Goal: Task Accomplishment & Management: Use online tool/utility

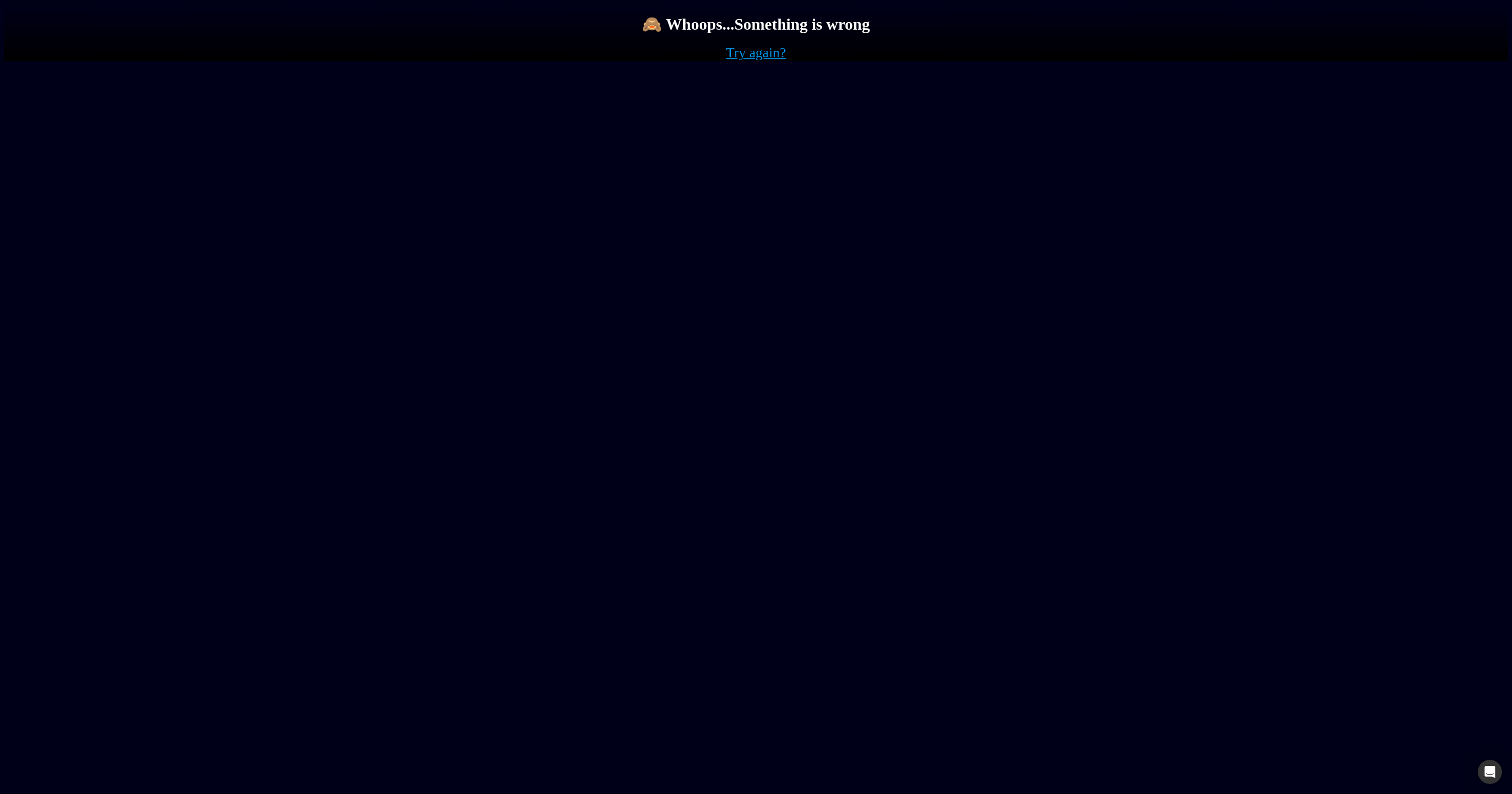
click at [754, 61] on link "Try again?" at bounding box center [756, 53] width 60 height 16
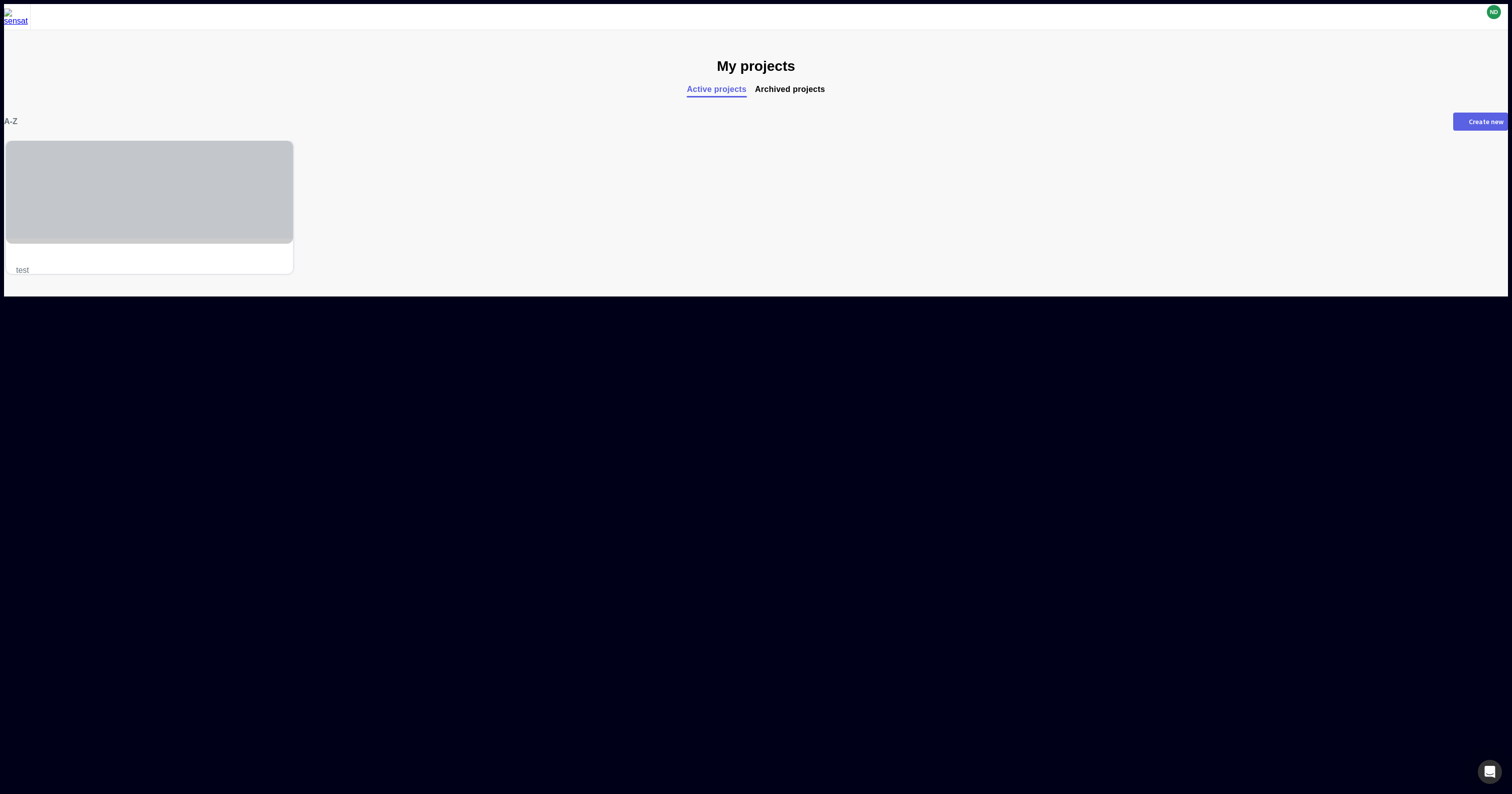
click at [290, 207] on div at bounding box center [149, 189] width 287 height 98
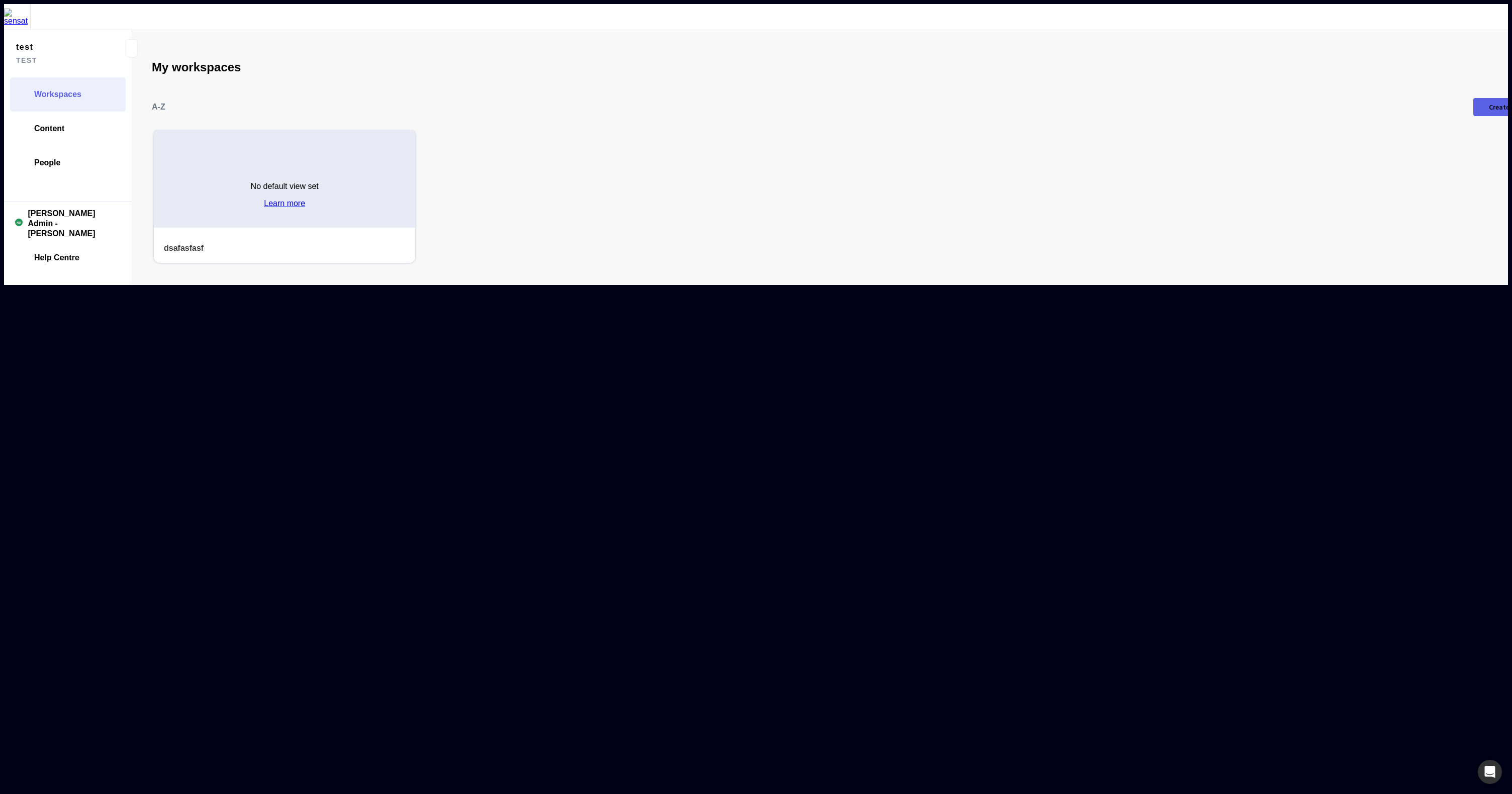
click at [266, 180] on div "No default view set Learn more" at bounding box center [284, 191] width 261 height 73
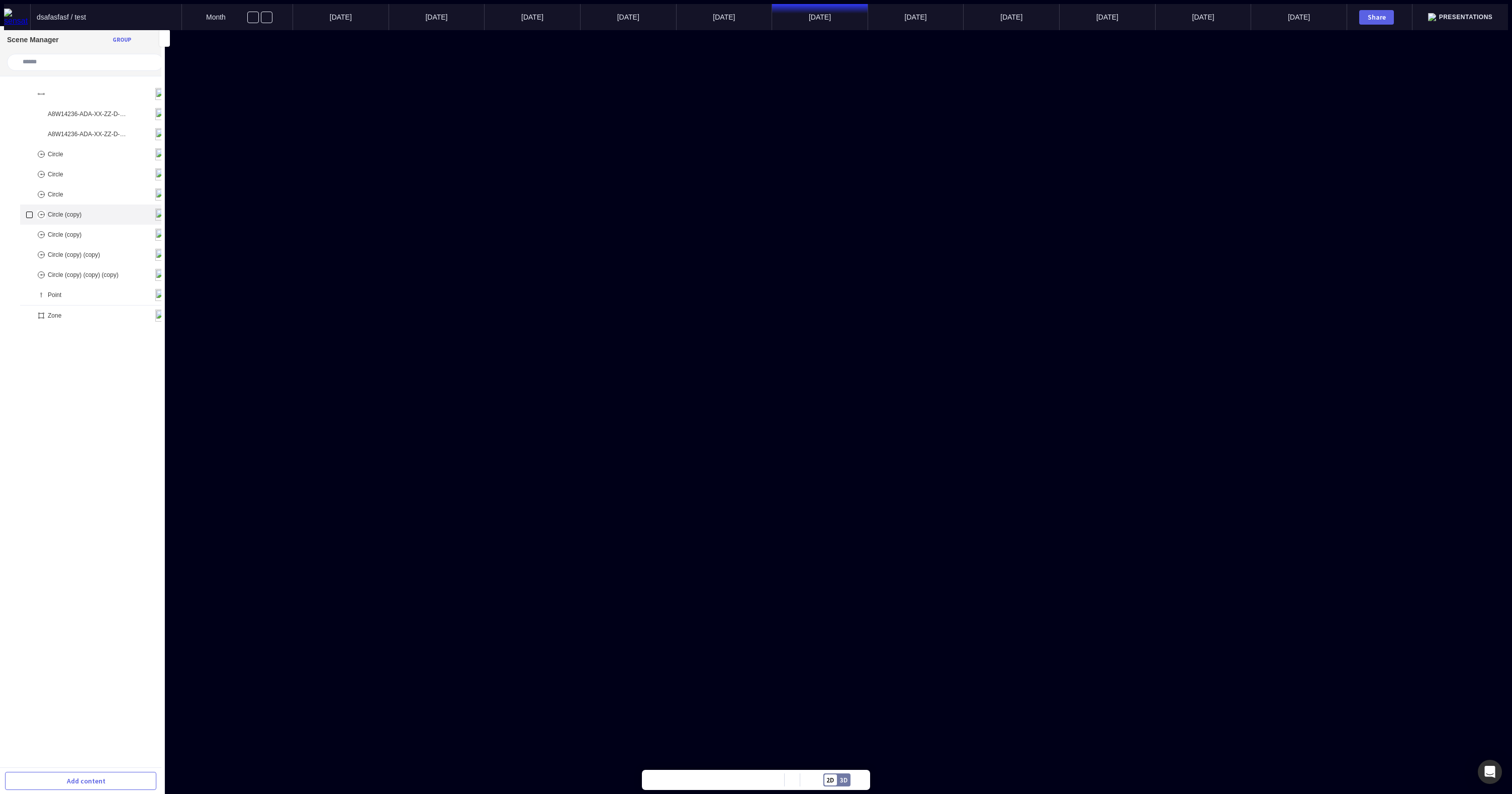
click at [79, 211] on div "Circle (copy)" at bounding box center [97, 215] width 154 height 20
click at [26, 41] on span "Back" at bounding box center [23, 37] width 14 height 7
click at [74, 132] on div "A8W14236-ADA-XX-ZZ-D-Z-0014.geojson" at bounding box center [97, 134] width 154 height 20
click at [14, 34] on mapp-icon at bounding box center [9, 37] width 12 height 12
click at [793, 777] on button at bounding box center [792, 780] width 15 height 20
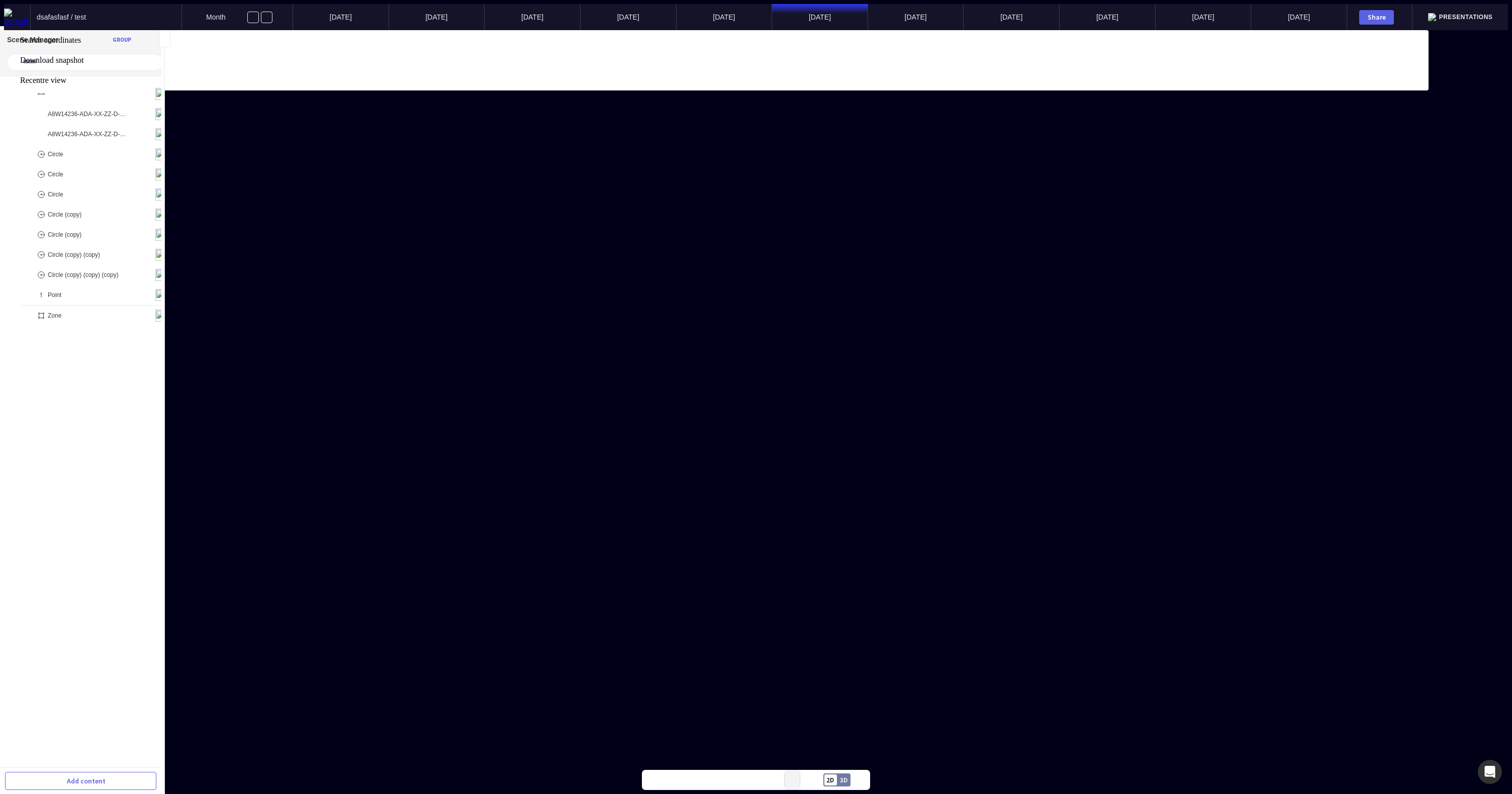
click at [793, 31] on div at bounding box center [756, 31] width 1504 height 0
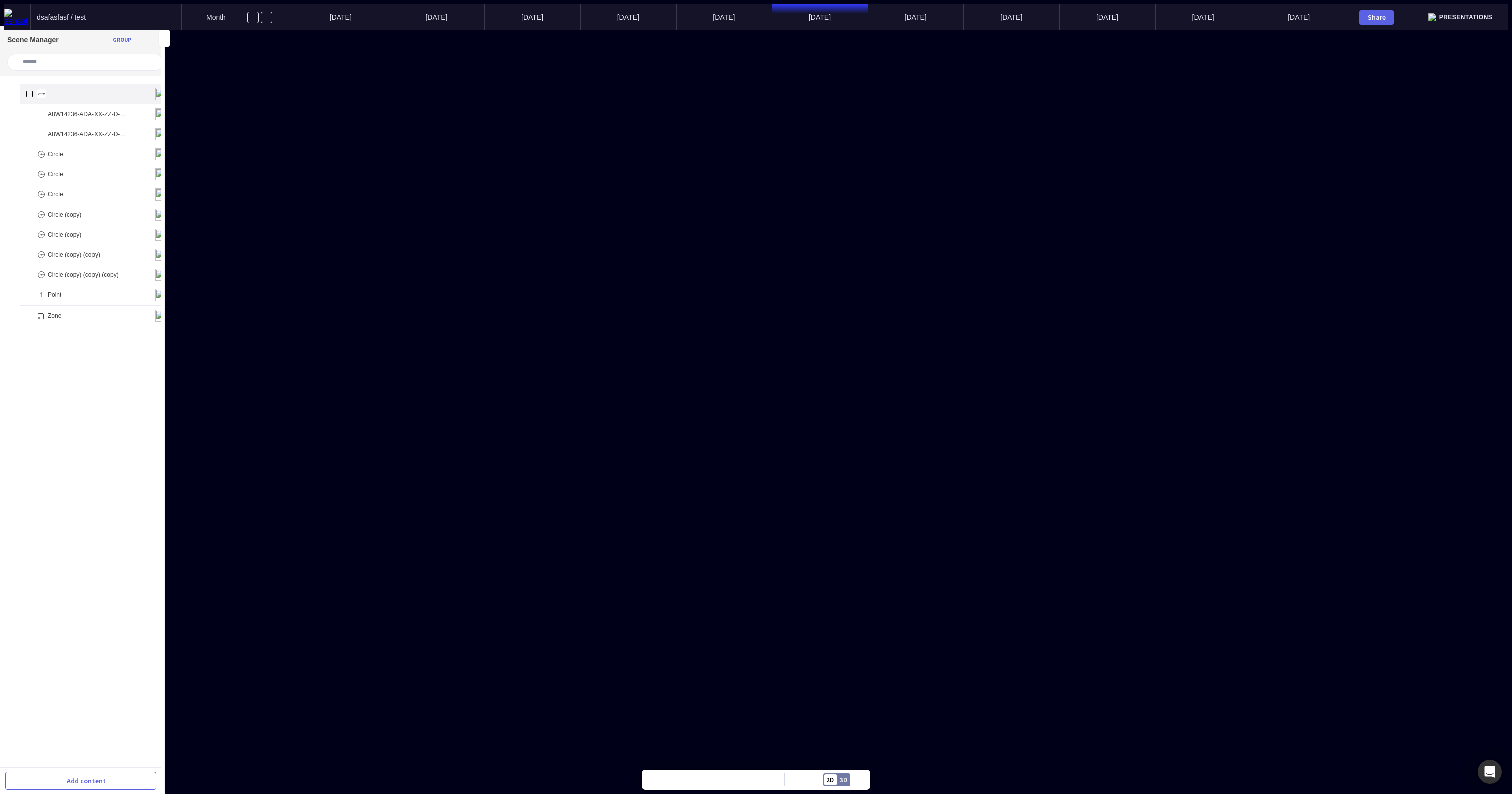
click at [143, 88] on mapp-icon at bounding box center [149, 94] width 12 height 12
click at [143, 108] on mapp-icon at bounding box center [149, 114] width 12 height 12
click at [143, 128] on mapp-icon at bounding box center [149, 134] width 12 height 12
click at [143, 149] on mapp-icon at bounding box center [149, 155] width 12 height 12
click at [129, 128] on mapp-icon at bounding box center [135, 134] width 12 height 12
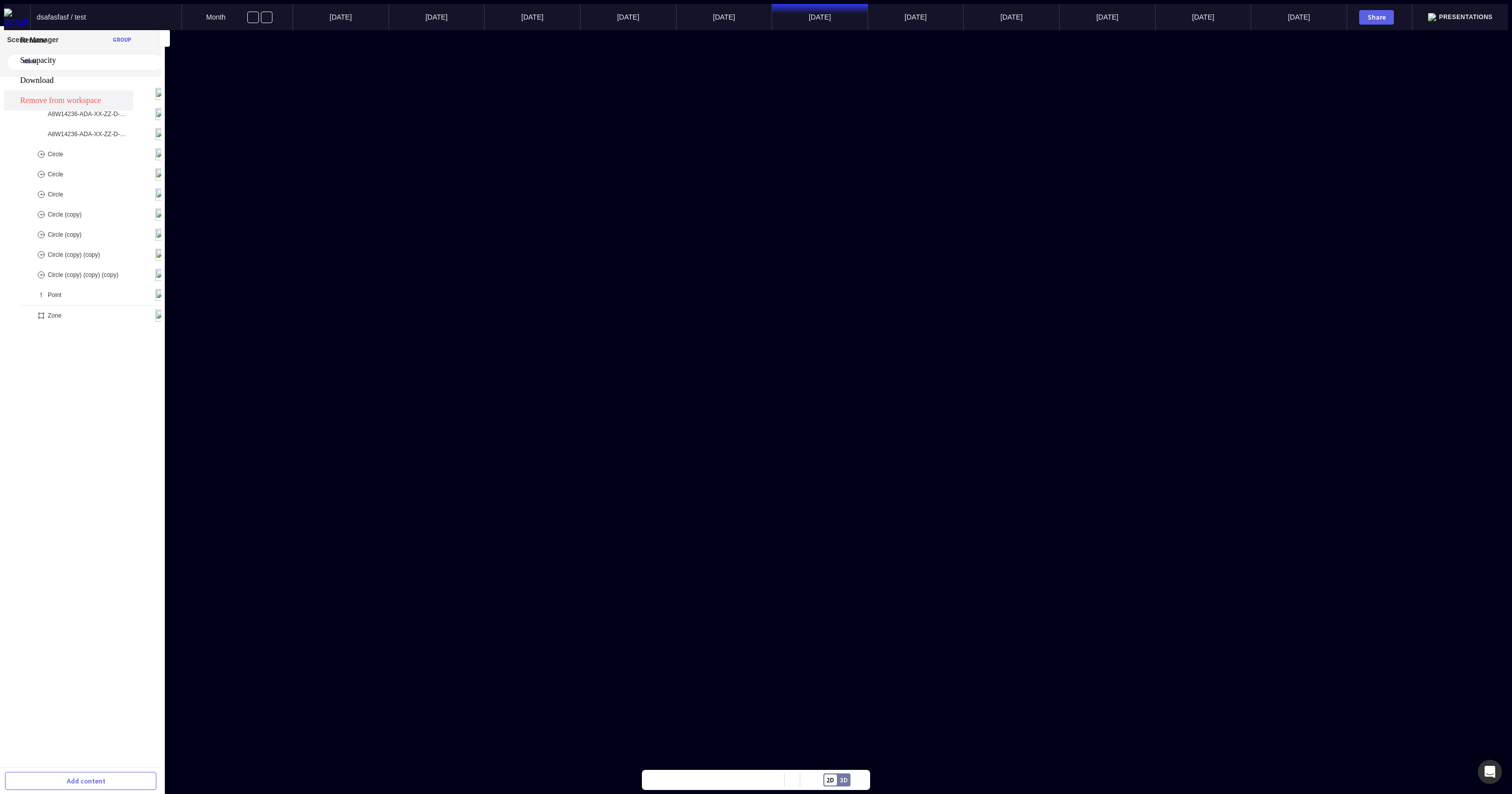
click at [106, 105] on span "Remove from workspace" at bounding box center [76, 100] width 111 height 9
click at [129, 108] on mapp-icon at bounding box center [135, 114] width 12 height 12
click at [121, 105] on span "Remove from workspace" at bounding box center [76, 100] width 111 height 9
click at [8, 12] on img at bounding box center [17, 17] width 26 height 17
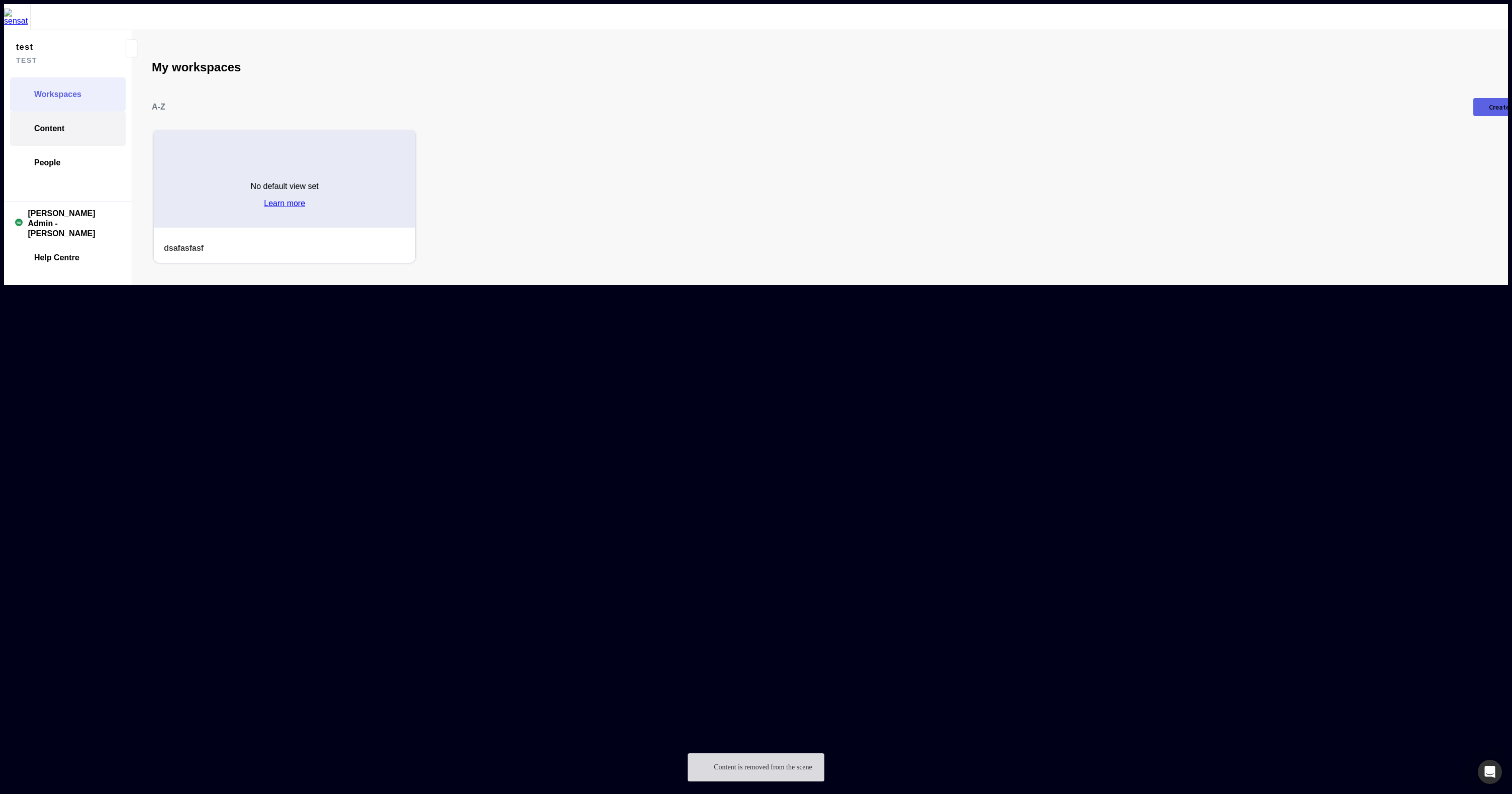
click at [64, 111] on link "Content" at bounding box center [68, 128] width 115 height 34
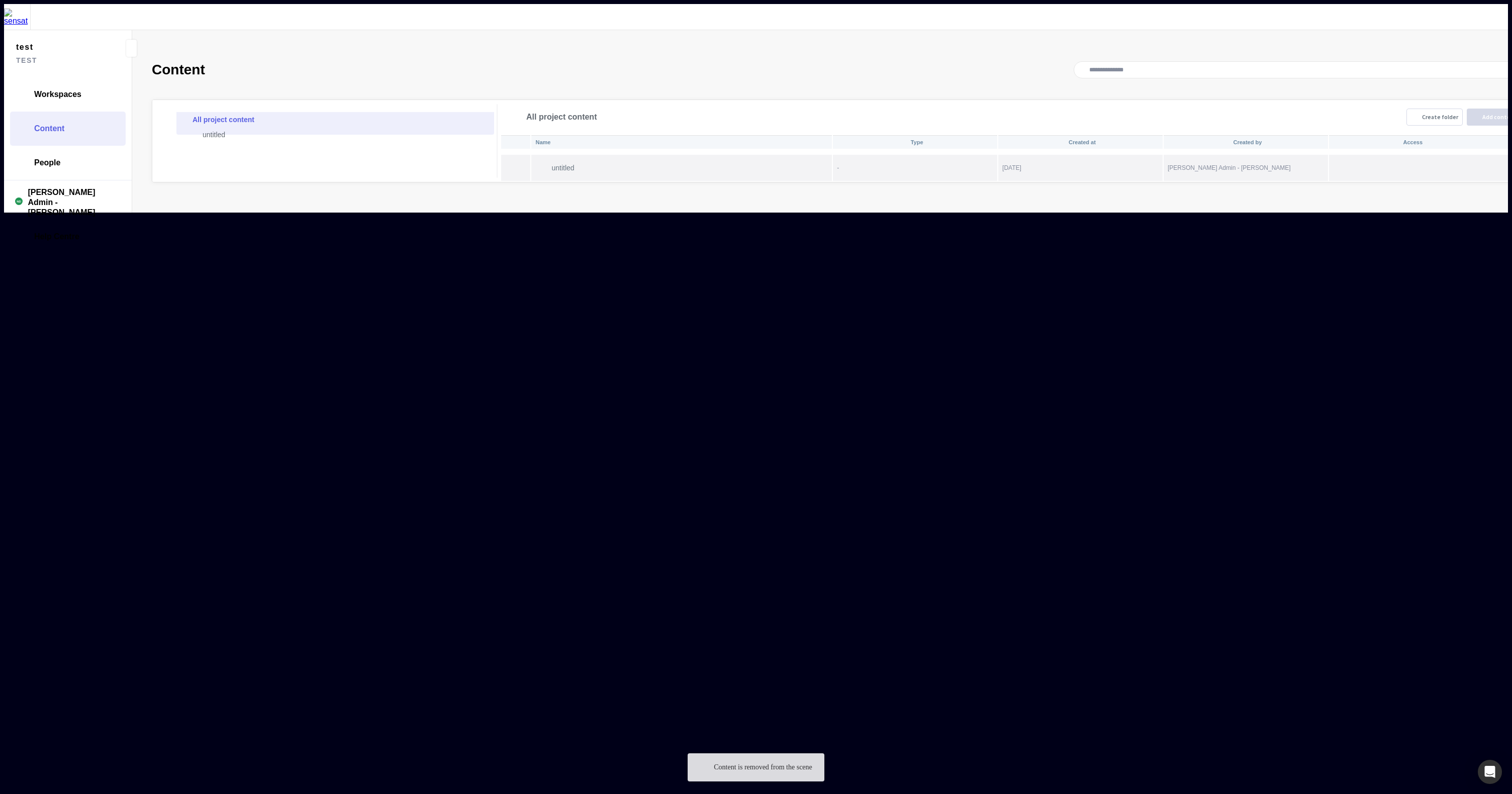
click at [655, 164] on p "untitled" at bounding box center [691, 167] width 280 height 8
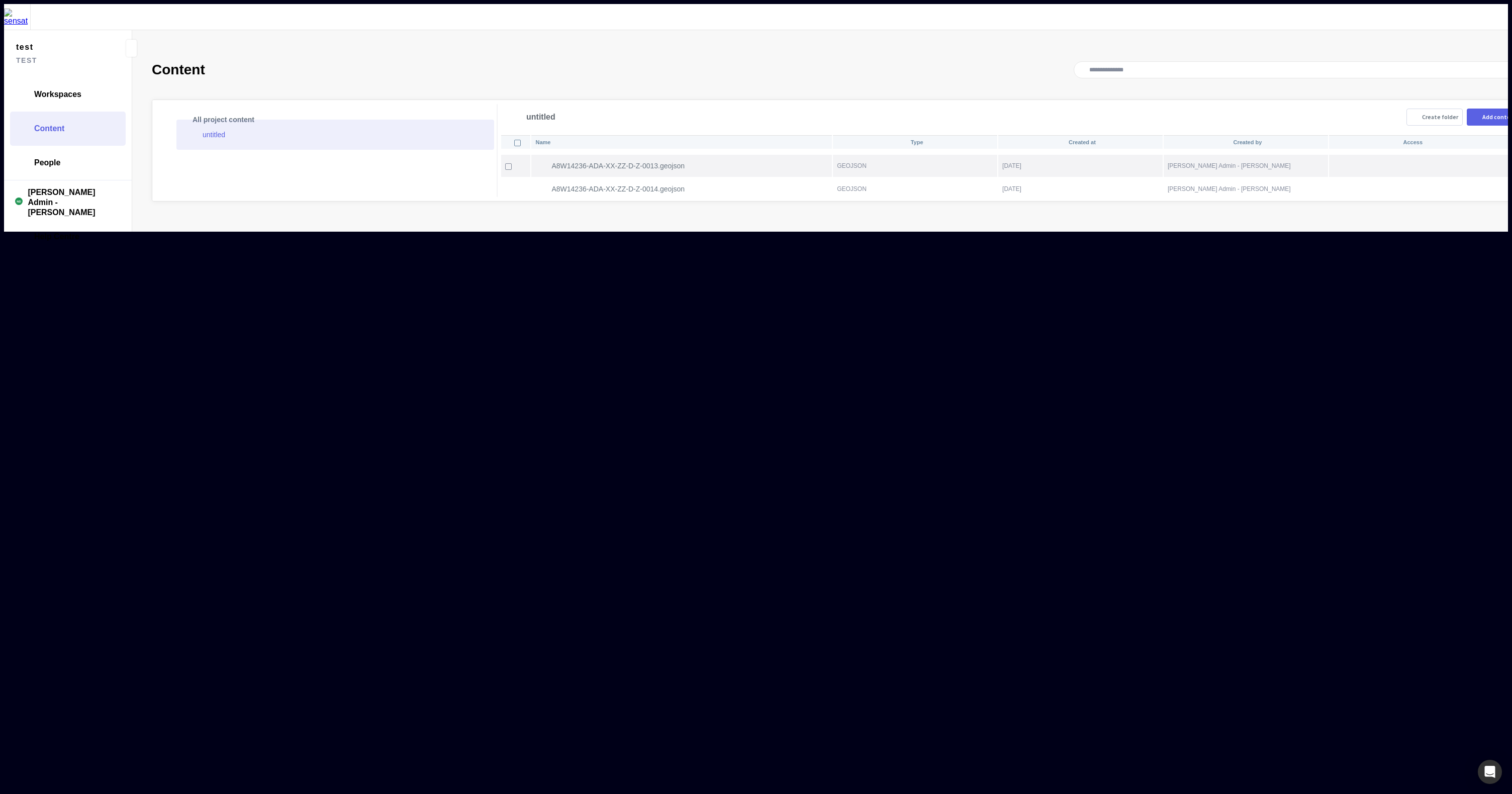
click at [1484, 160] on mapp-icon at bounding box center [1490, 166] width 12 height 10
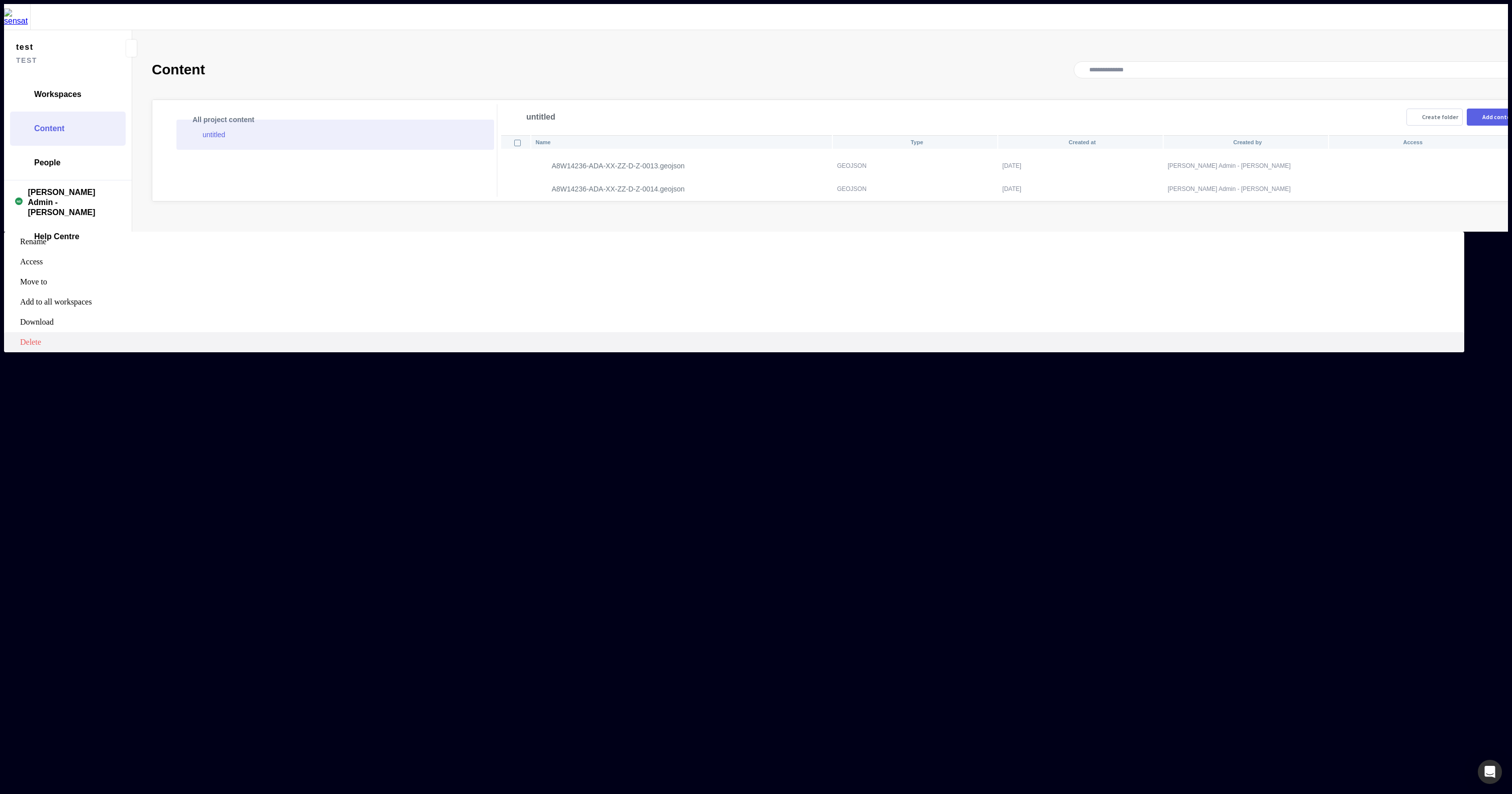
click at [1440, 332] on label "Delete" at bounding box center [734, 342] width 1460 height 20
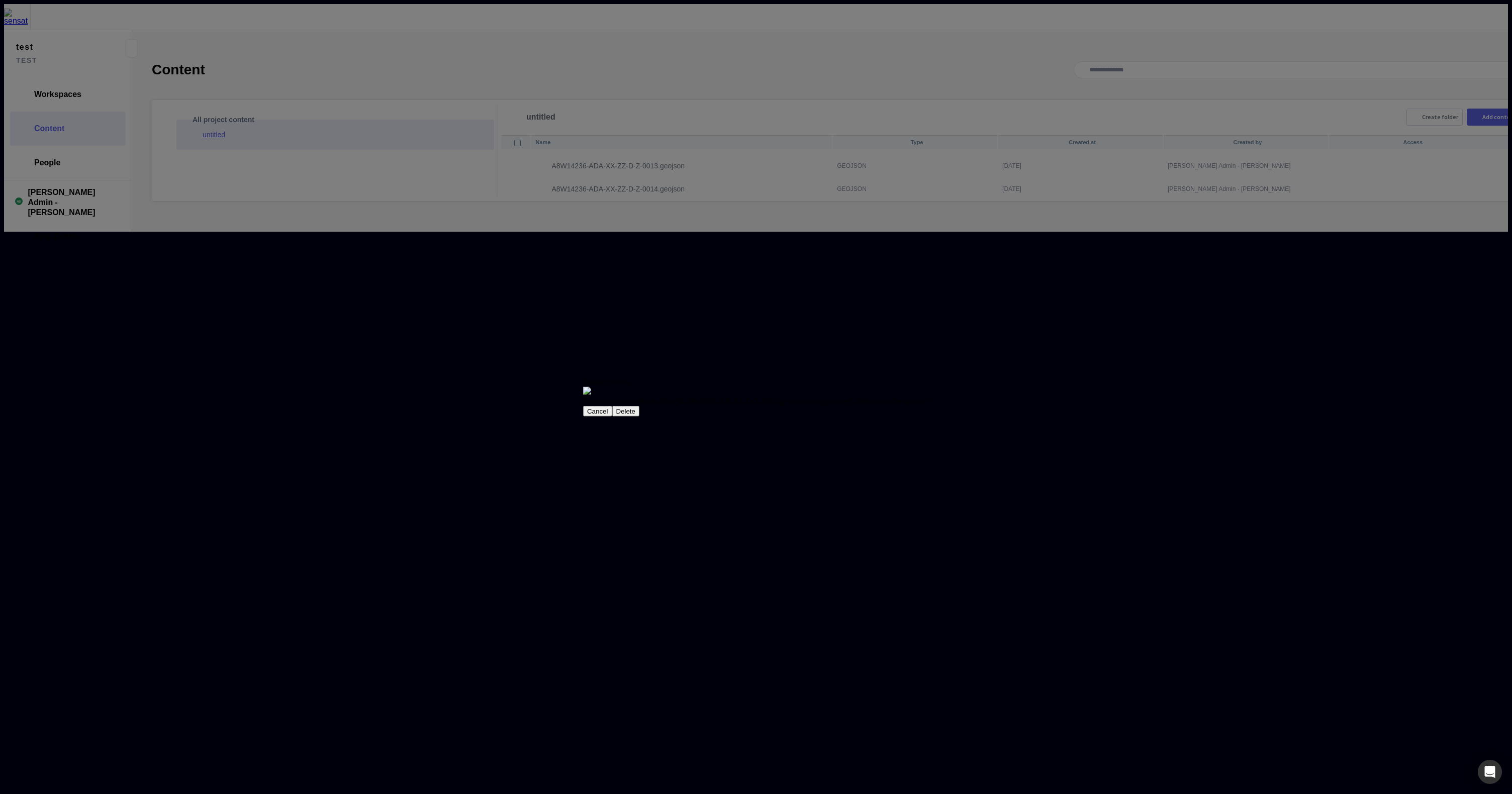
click at [639, 417] on button "Delete" at bounding box center [625, 411] width 28 height 10
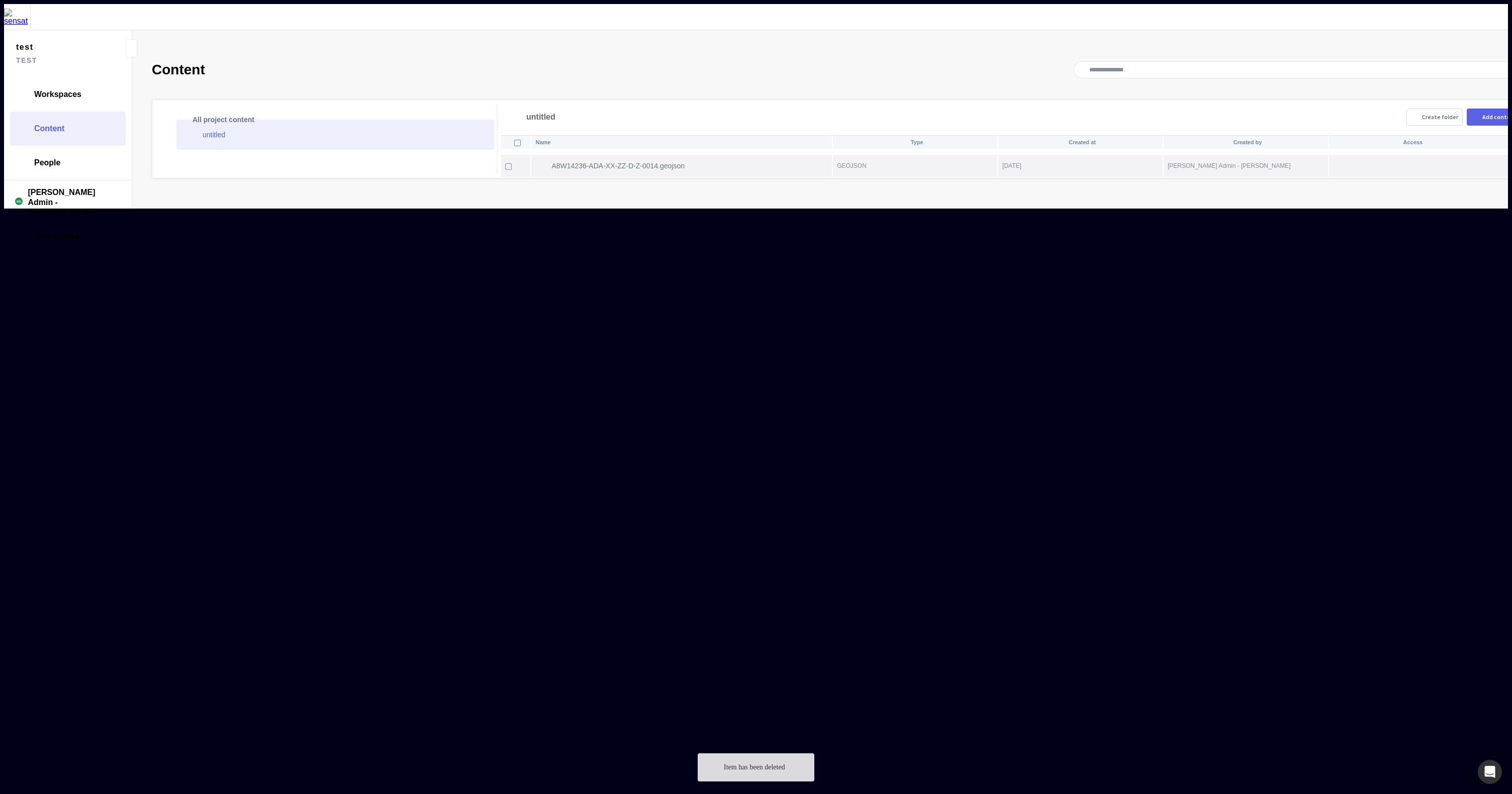
click at [1484, 160] on mapp-icon at bounding box center [1490, 166] width 12 height 10
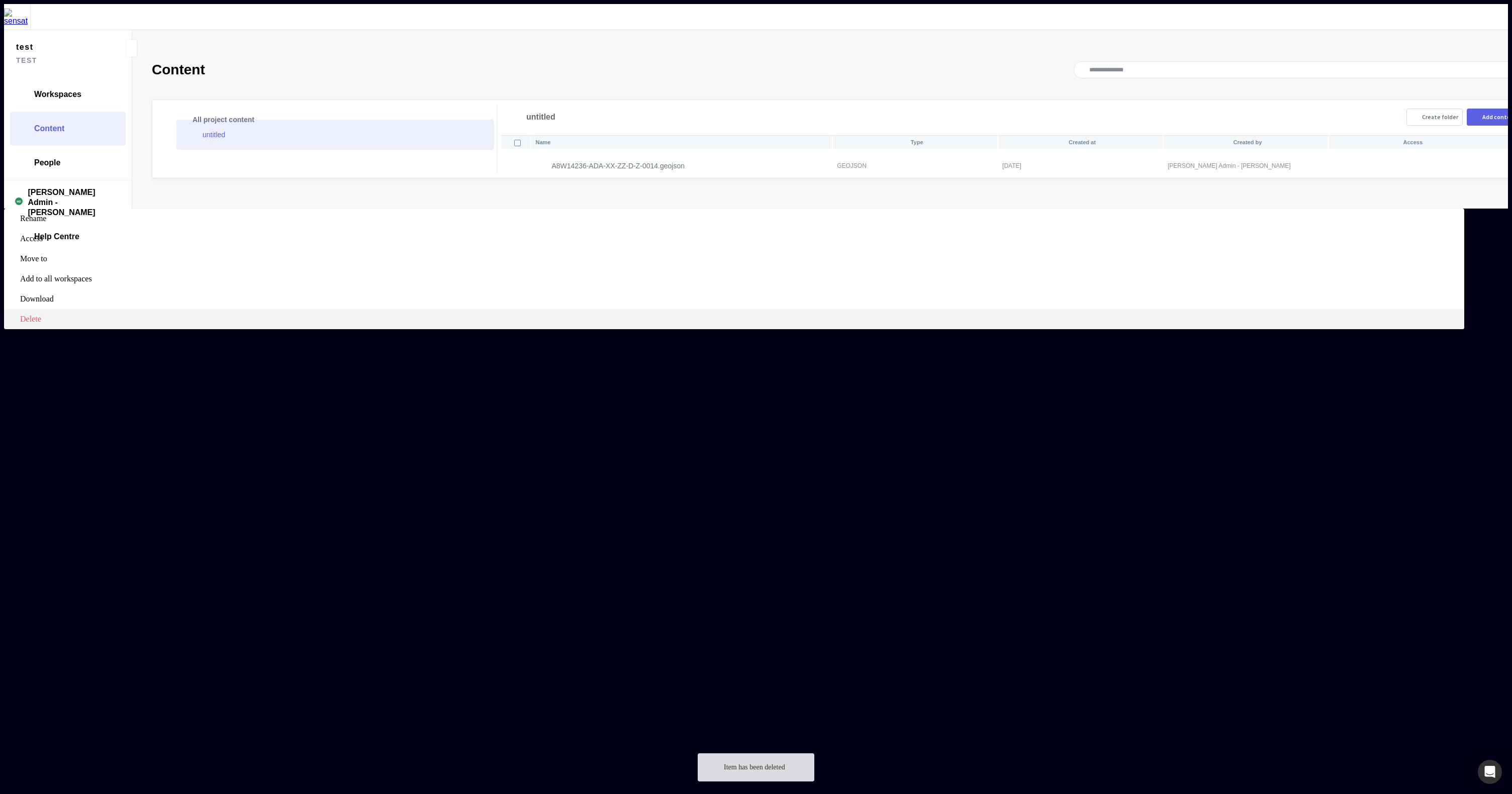
click at [1426, 315] on span "Delete" at bounding box center [741, 319] width 1442 height 9
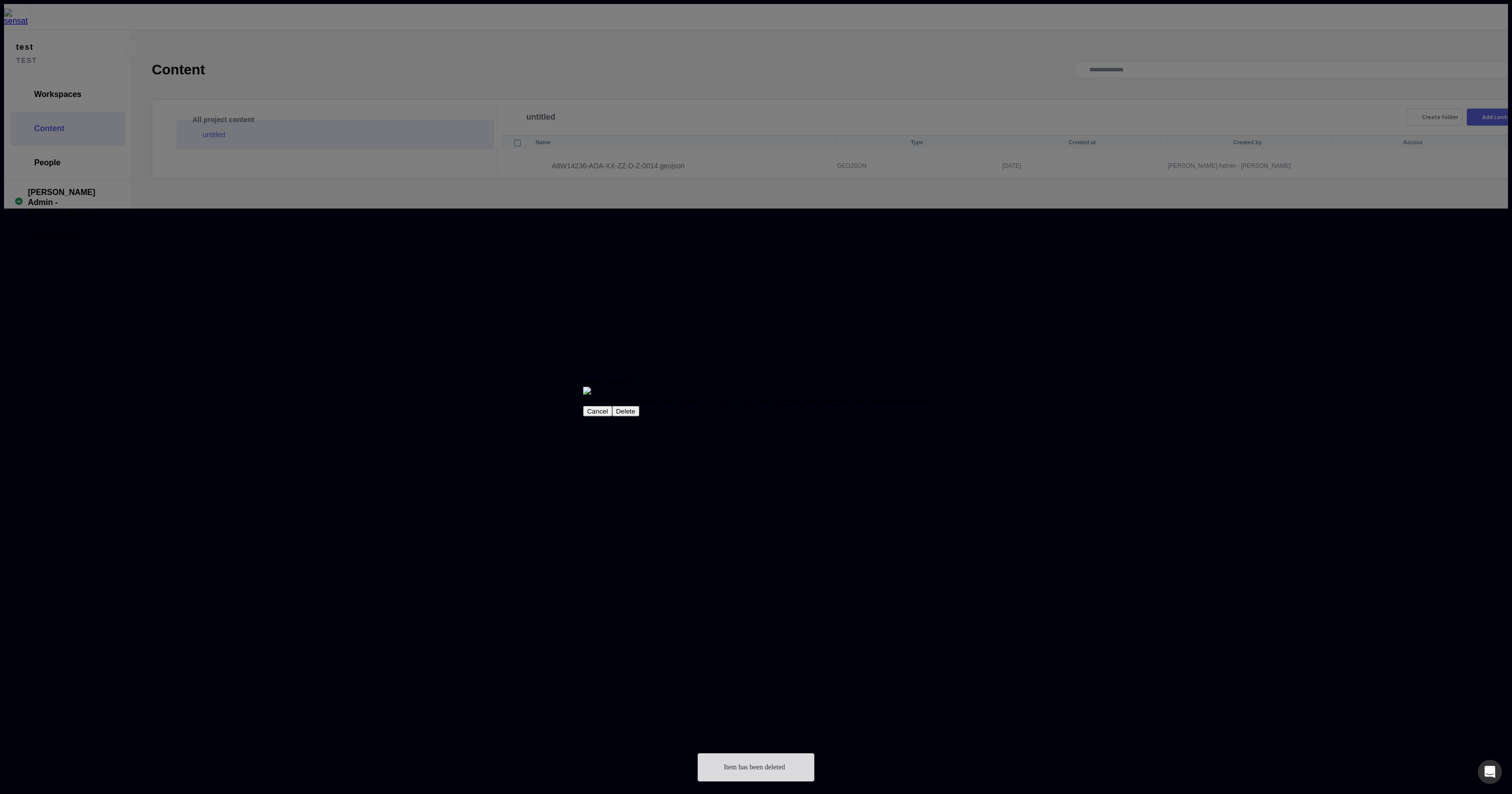
click at [639, 417] on button "Delete" at bounding box center [625, 411] width 28 height 10
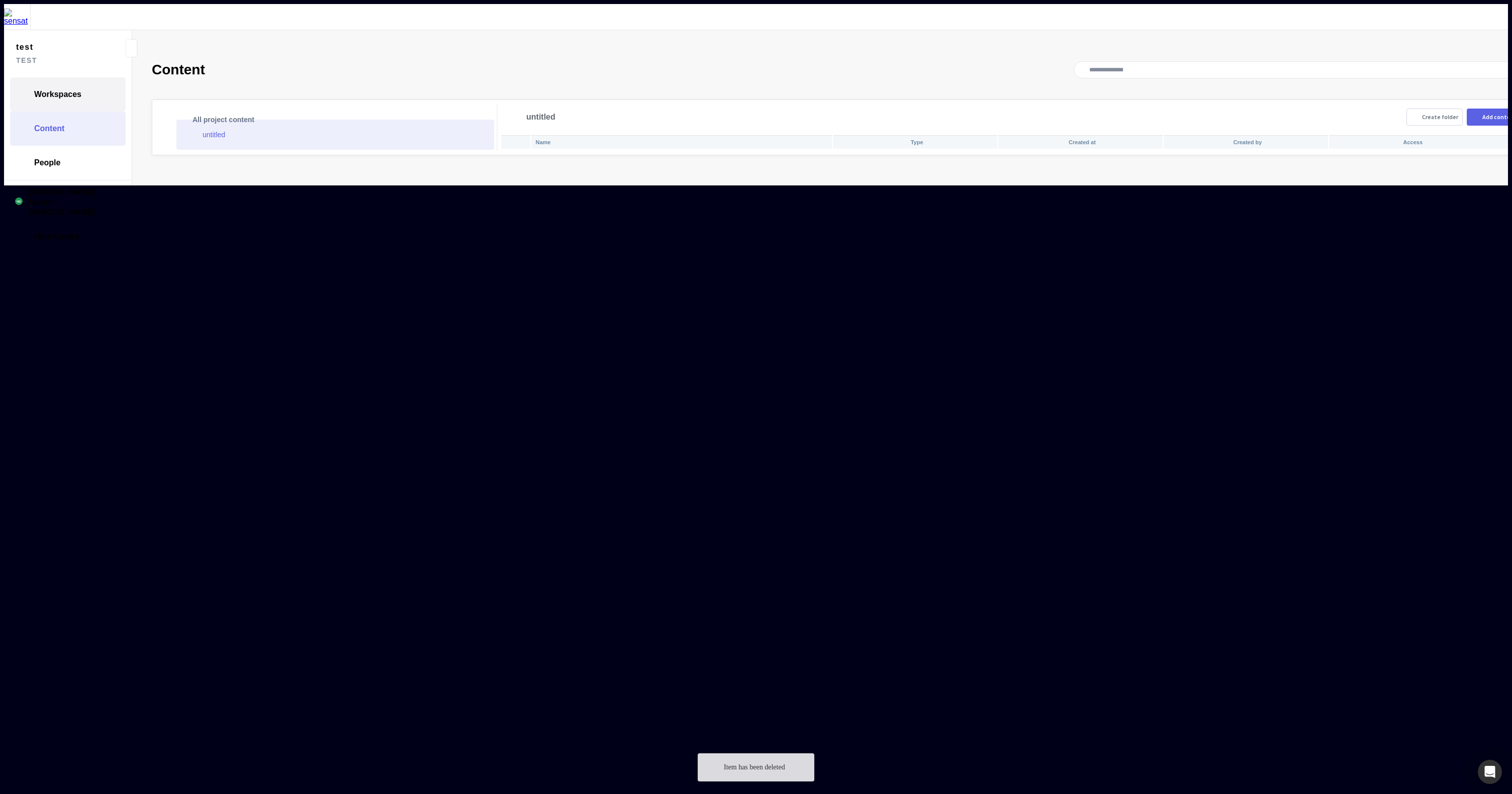
click at [65, 77] on link "Workspaces" at bounding box center [68, 94] width 115 height 34
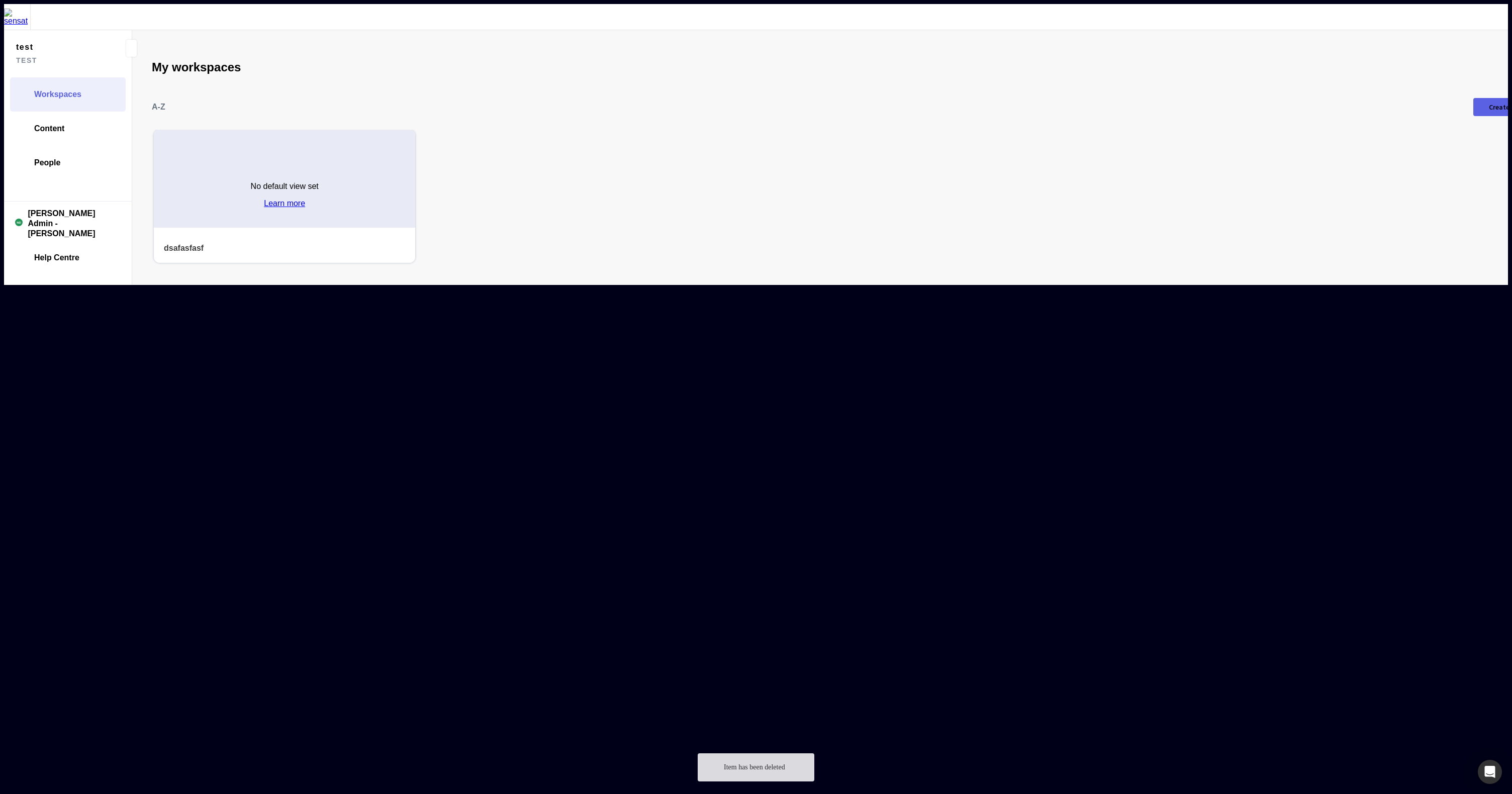
click at [239, 163] on div "No default view set Learn more" at bounding box center [284, 191] width 261 height 73
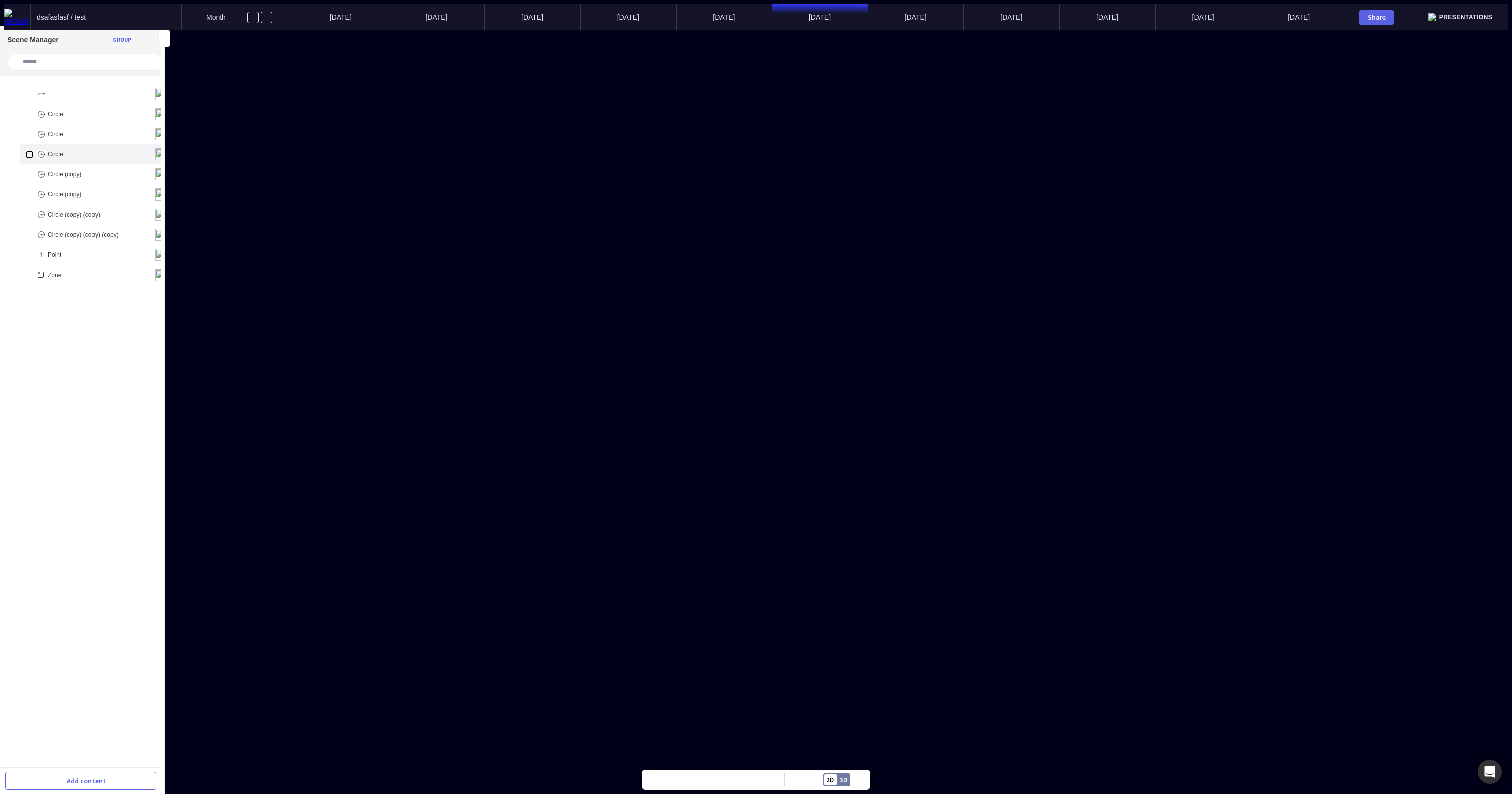
click at [67, 149] on div "Circle" at bounding box center [97, 155] width 154 height 20
click at [129, 37] on mapp-icon at bounding box center [133, 37] width 12 height 12
click at [138, 179] on mapp-icon at bounding box center [143, 174] width 10 height 10
click at [88, 210] on div at bounding box center [81, 204] width 138 height 37
click at [136, 222] on div "Save" at bounding box center [132, 221] width 13 height 6
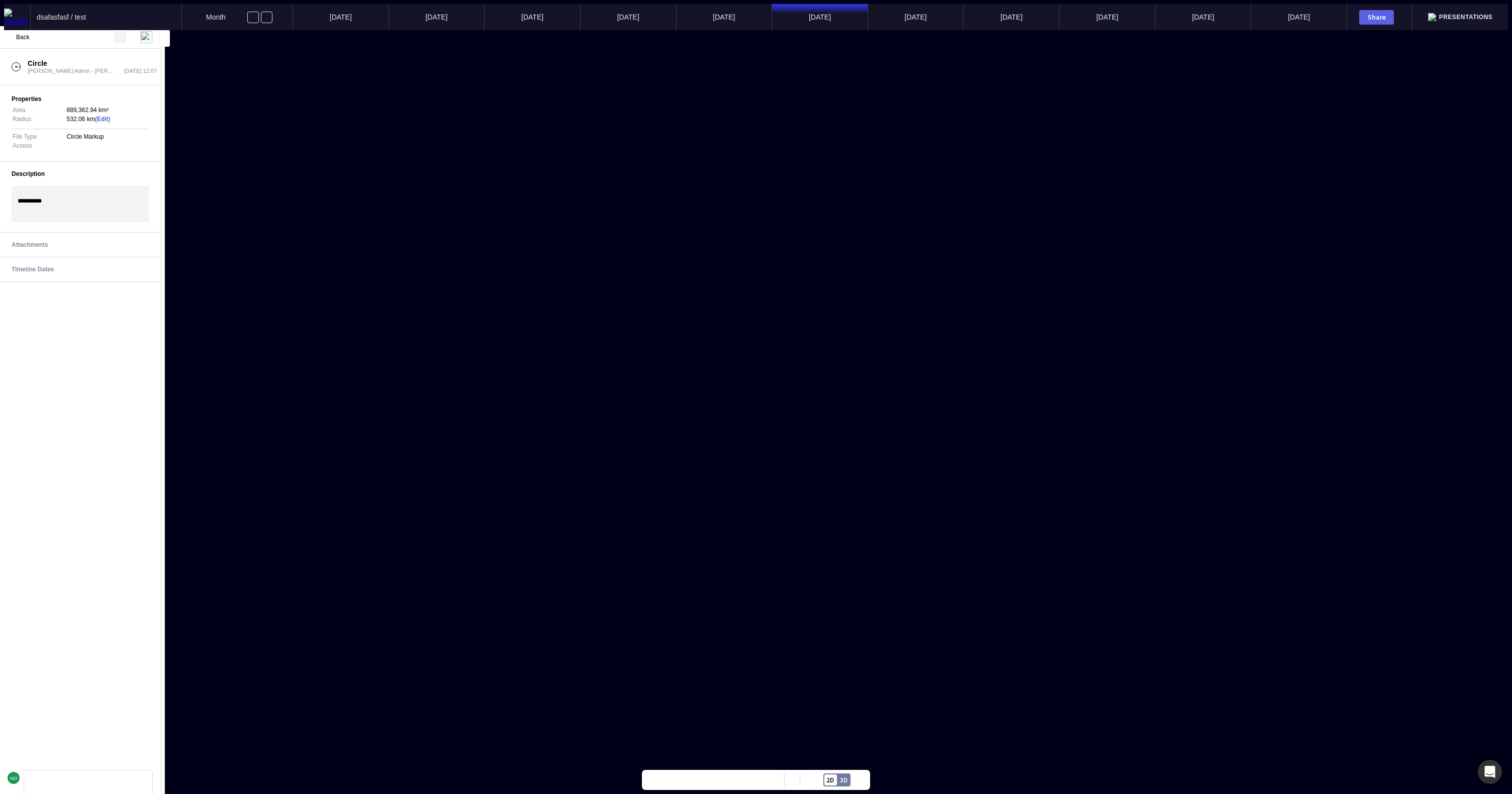
click at [123, 37] on mapp-icon at bounding box center [120, 37] width 12 height 12
click at [93, 116] on span "Duplicate" at bounding box center [74, 121] width 108 height 9
click at [110, 189] on div "Description" at bounding box center [74, 183] width 125 height 12
